Goal: Navigation & Orientation: Find specific page/section

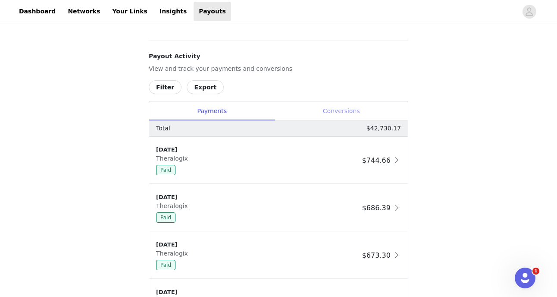
click at [326, 115] on div "Conversions" at bounding box center [341, 110] width 133 height 19
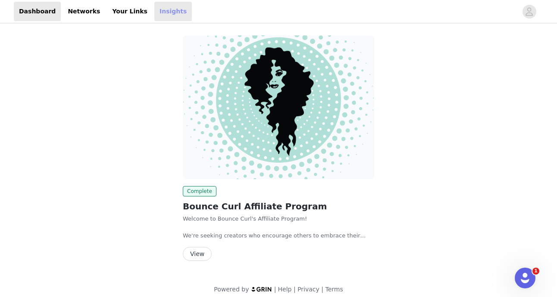
click at [162, 10] on link "Insights" at bounding box center [173, 11] width 38 height 19
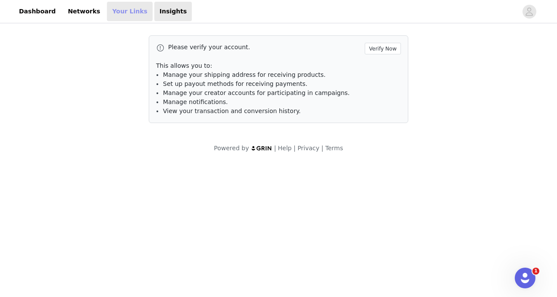
click at [116, 10] on link "Your Links" at bounding box center [130, 11] width 46 height 19
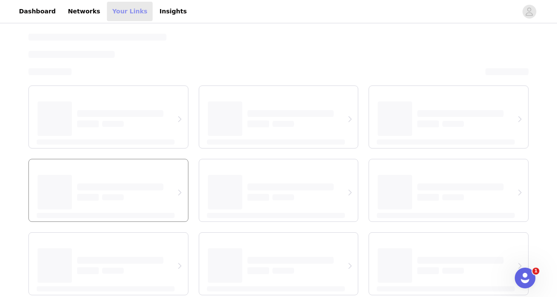
select select "12"
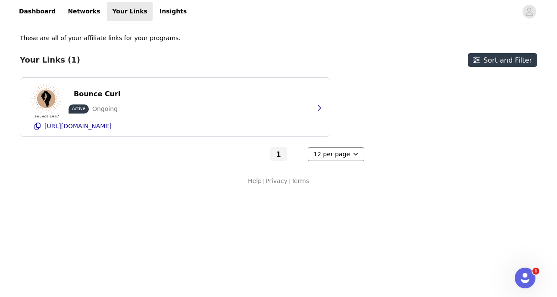
click at [353, 156] on select "6 per page 12 per page 24 per page" at bounding box center [336, 154] width 56 height 14
click at [308, 147] on select "6 per page 12 per page 24 per page" at bounding box center [336, 154] width 56 height 14
click at [38, 13] on link "Dashboard" at bounding box center [37, 11] width 47 height 19
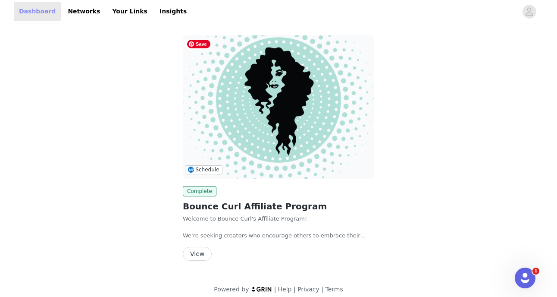
scroll to position [7, 0]
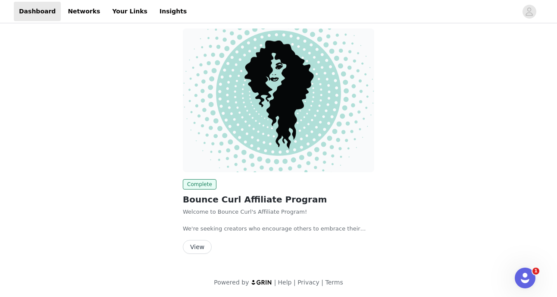
click at [205, 240] on button "View" at bounding box center [197, 247] width 29 height 14
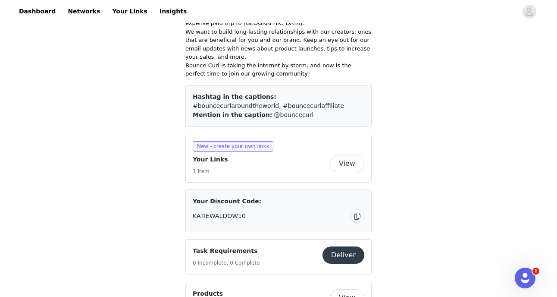
scroll to position [413, 0]
